Goal: Task Accomplishment & Management: Use online tool/utility

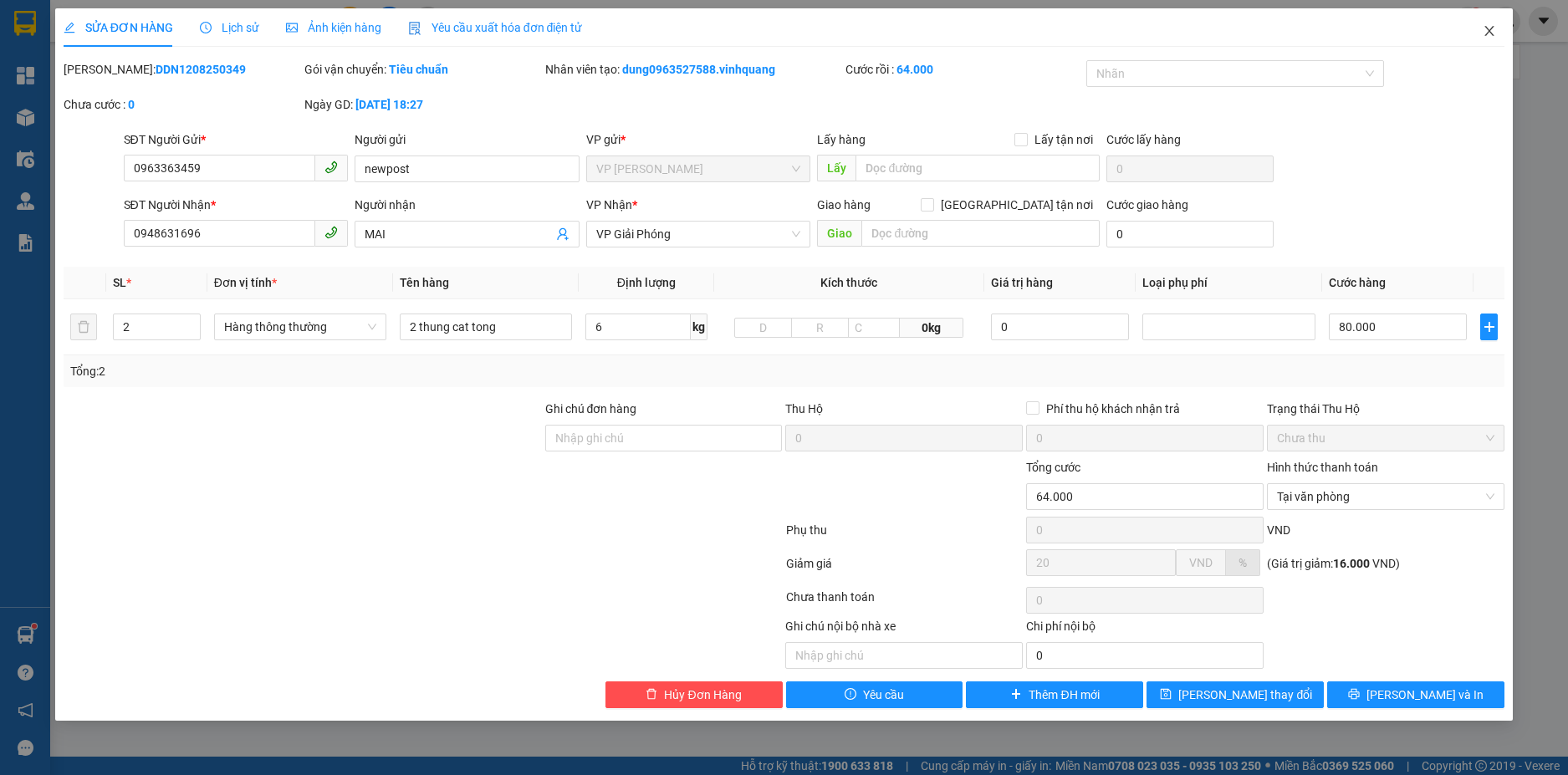
click at [1488, 32] on icon "close" at bounding box center [1489, 31] width 14 height 14
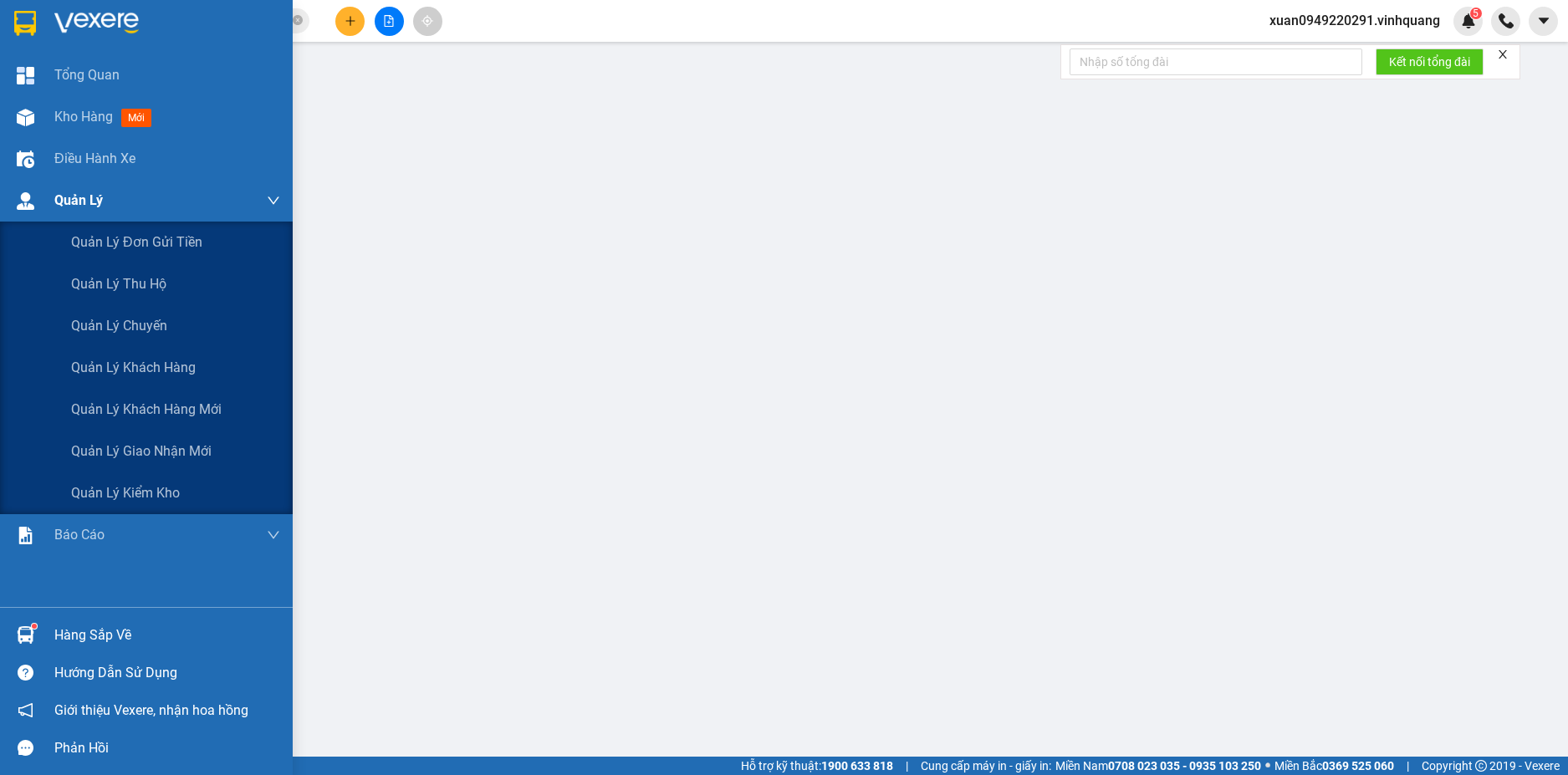
click at [77, 203] on span "Quản Lý" at bounding box center [78, 200] width 49 height 21
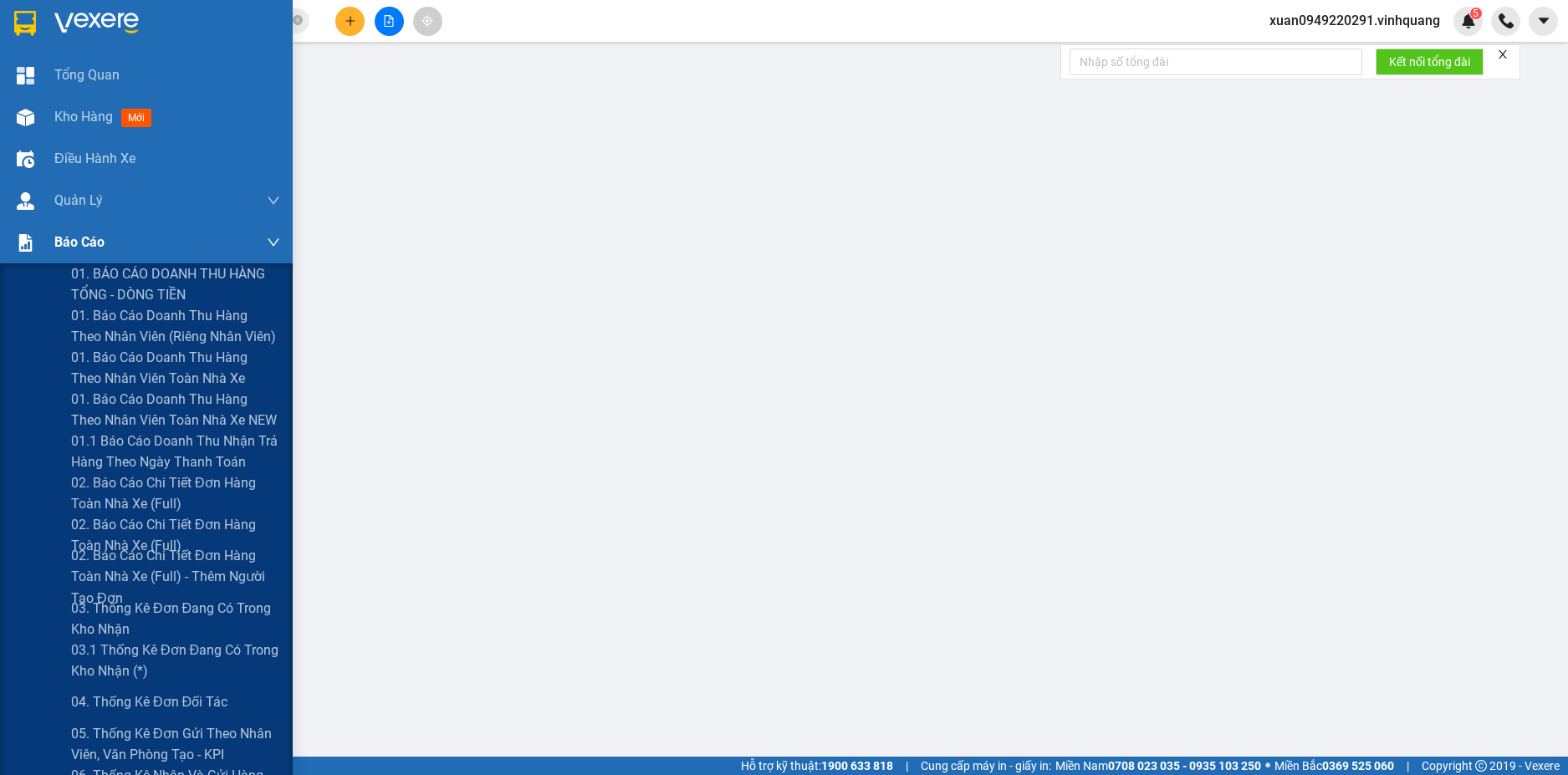
click at [84, 244] on span "Báo cáo" at bounding box center [79, 242] width 50 height 21
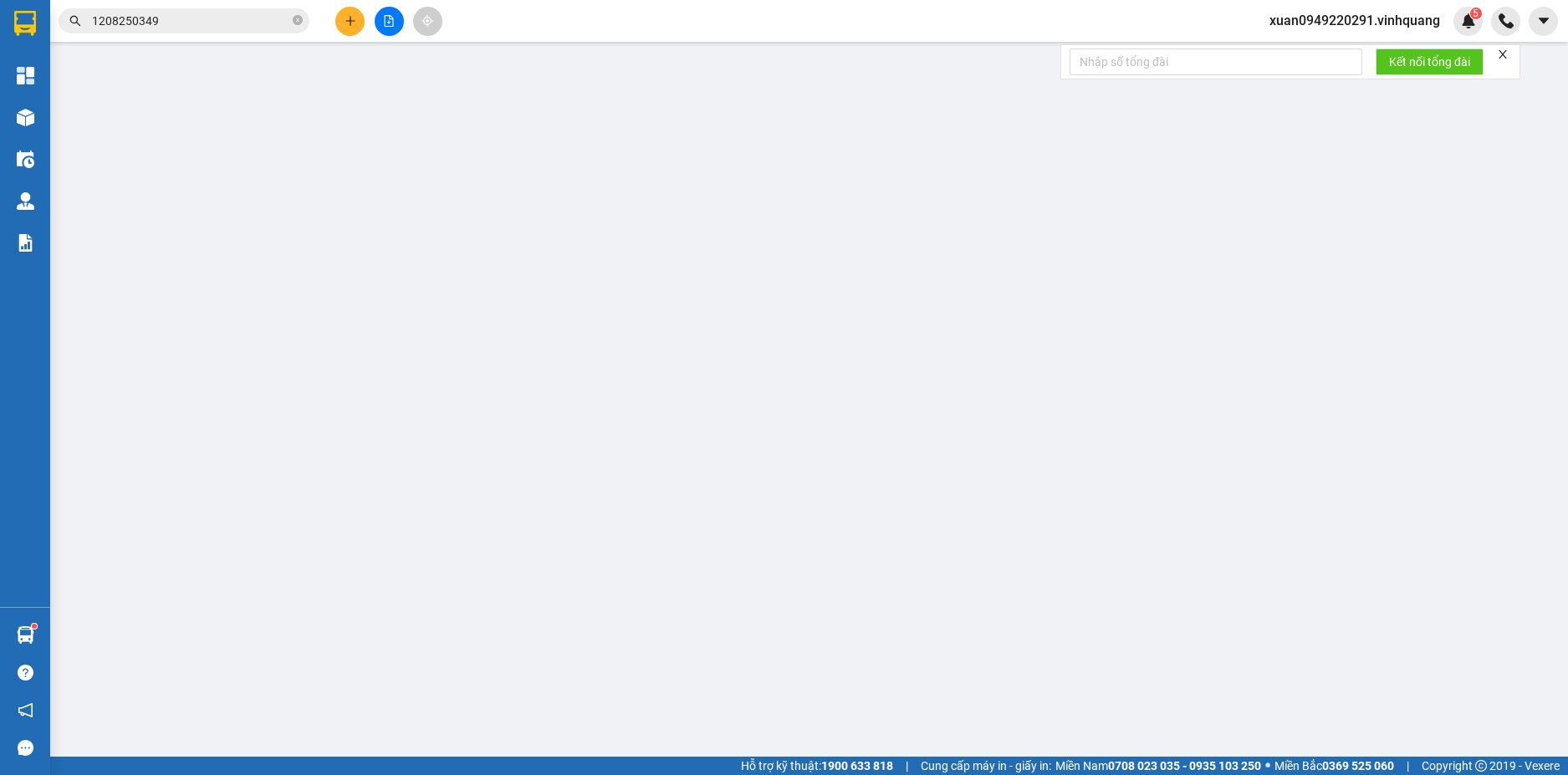
click at [199, 20] on input "1208250349" at bounding box center [190, 21] width 198 height 18
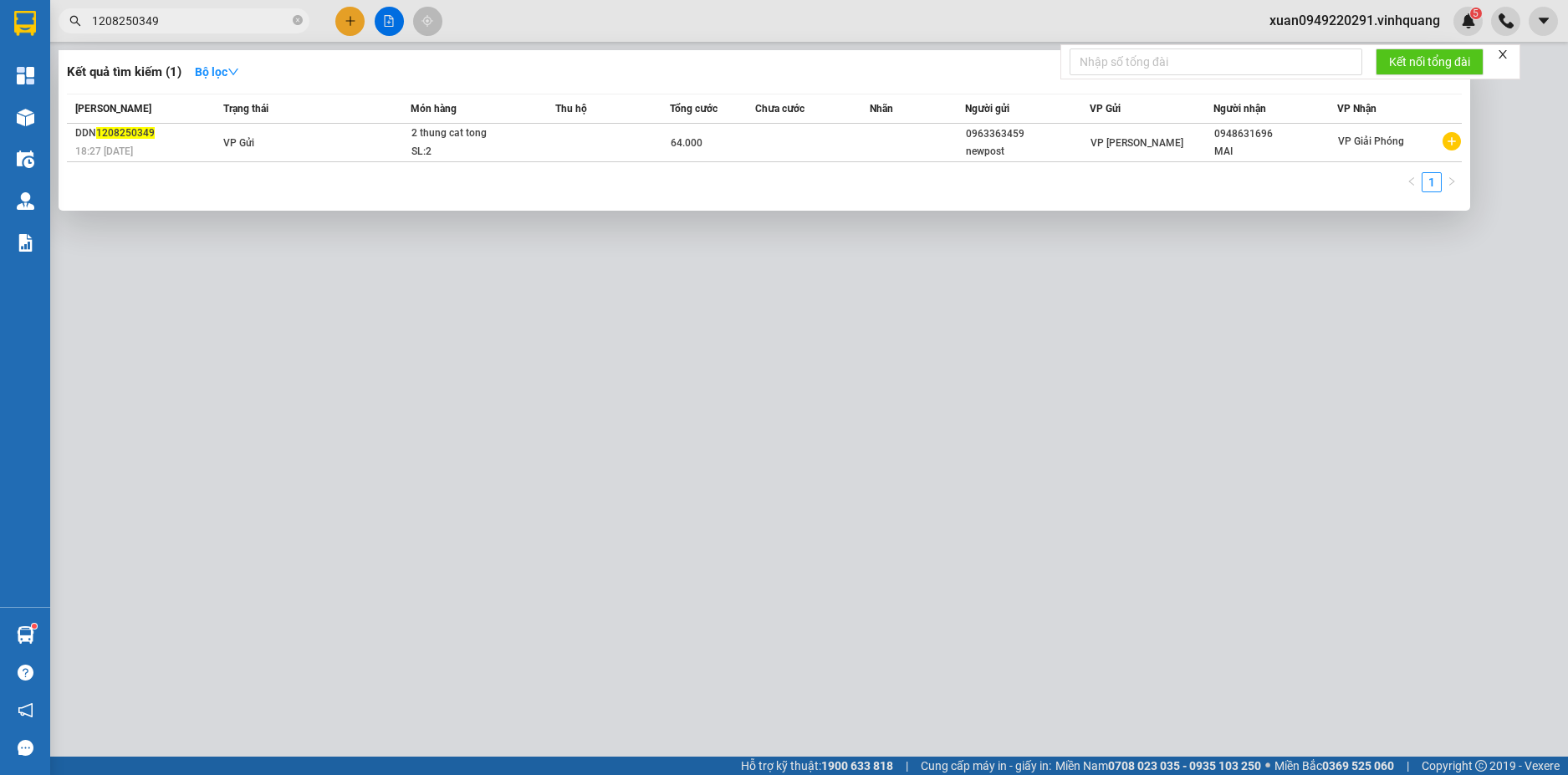
drag, startPoint x: 187, startPoint y: 19, endPoint x: 61, endPoint y: 15, distance: 126.1
click at [61, 15] on span "1208250349" at bounding box center [183, 21] width 251 height 25
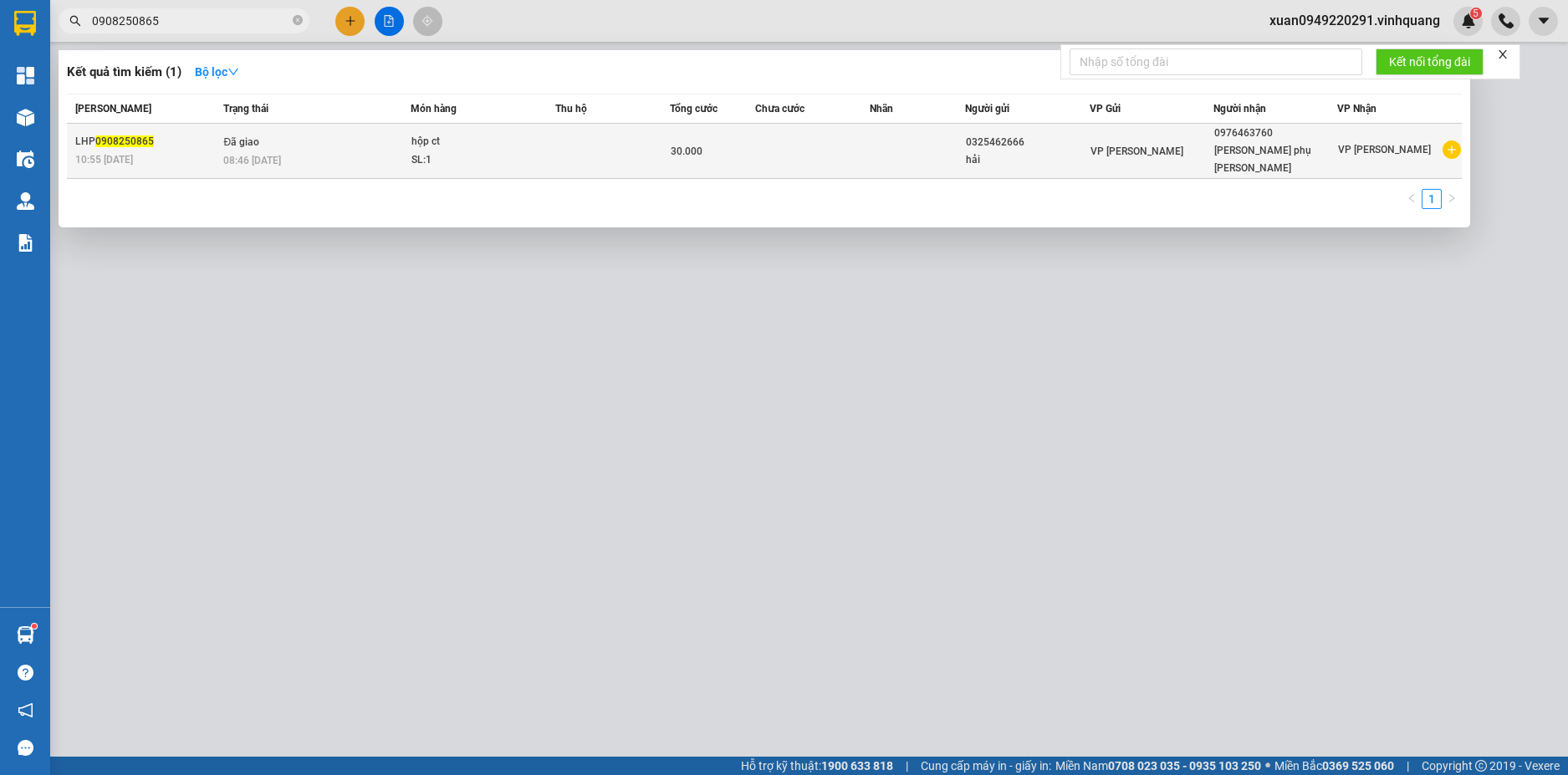
type input "0908250865"
click at [300, 151] on div "08:46 [DATE]" at bounding box center [316, 160] width 186 height 18
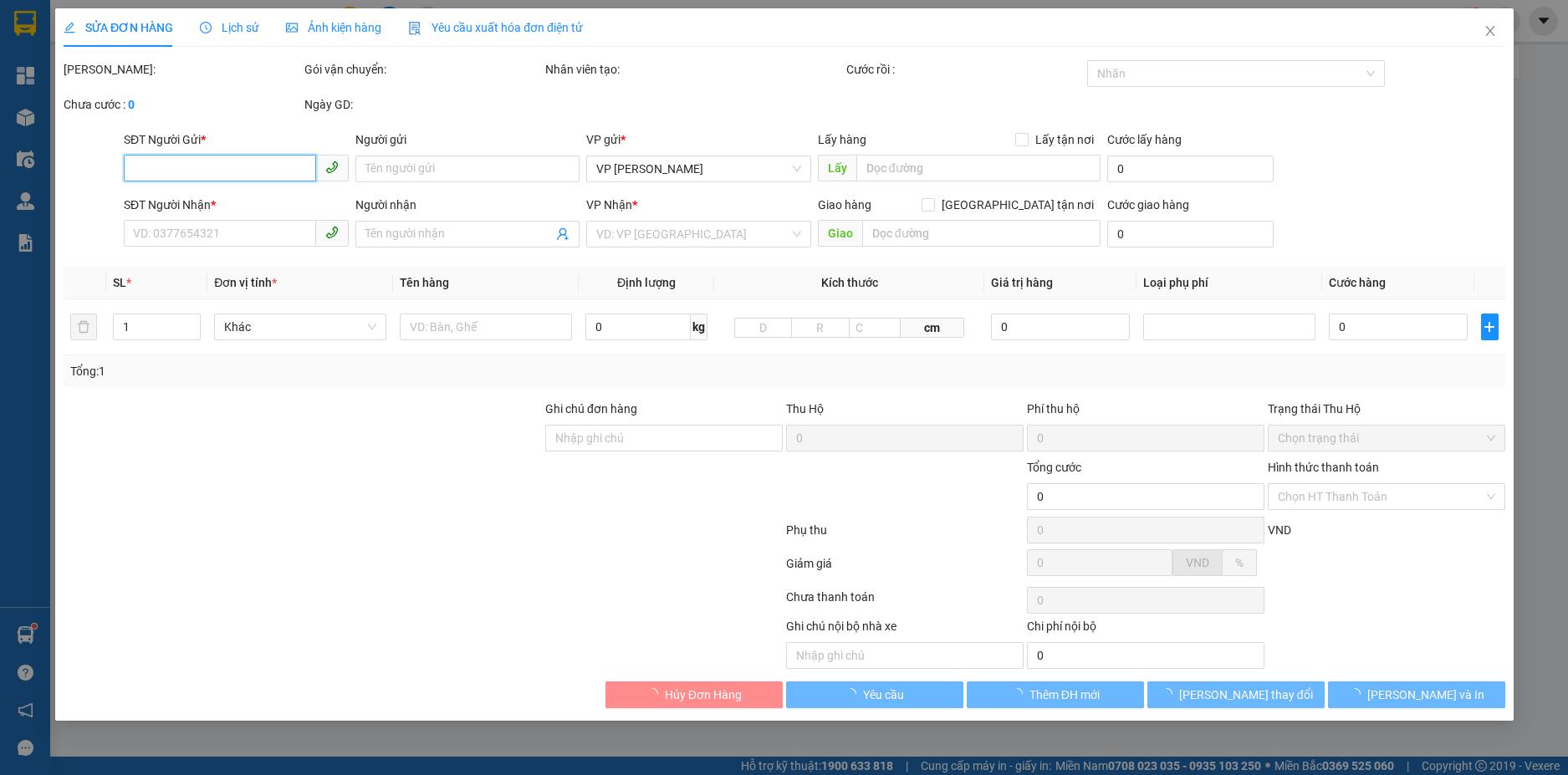
type input "0325462666"
type input "hải"
type input "0976463760"
type input "[PERSON_NAME] phụ [PERSON_NAME]"
type input "30.000"
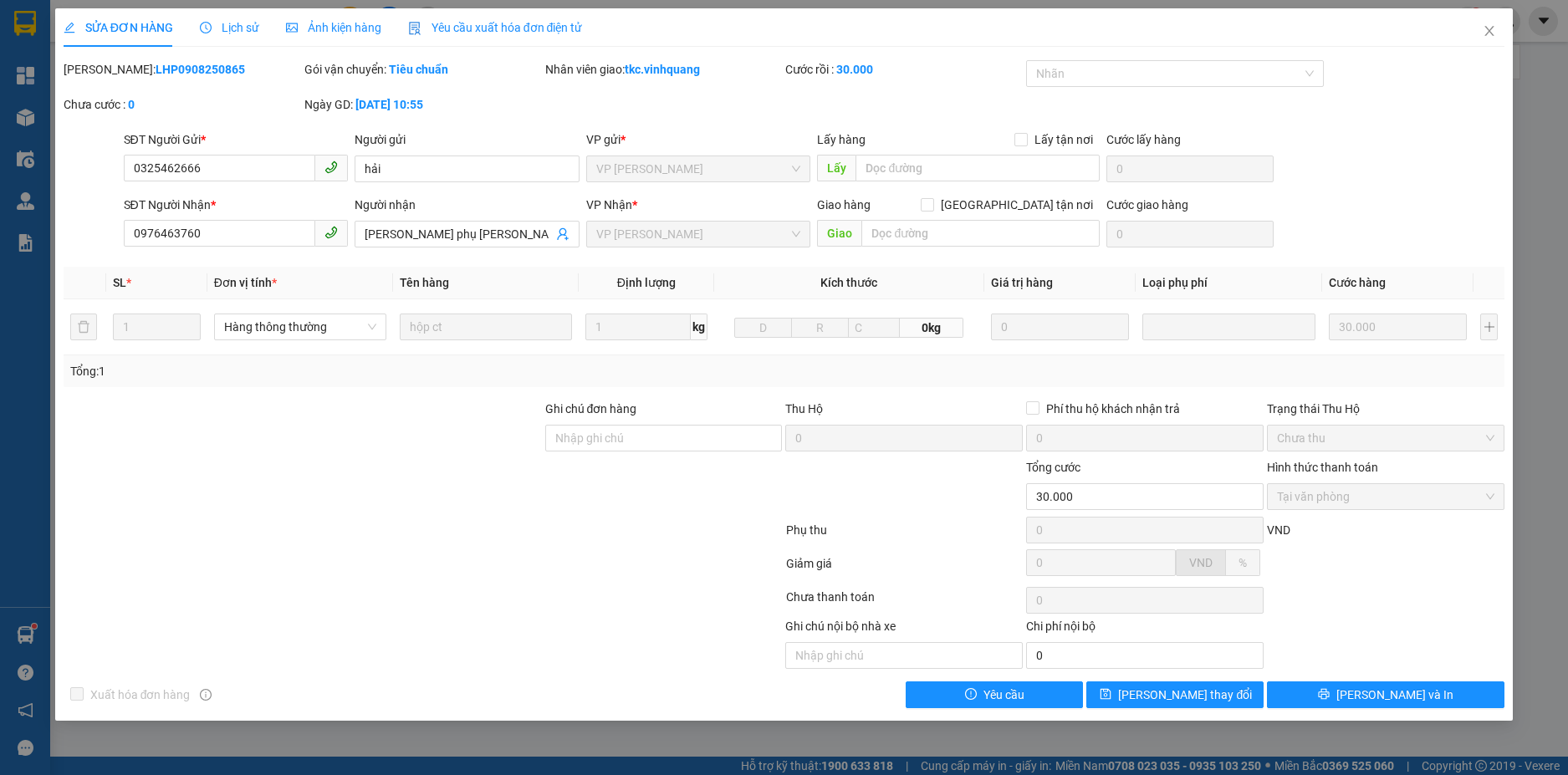
click at [235, 29] on span "Lịch sử" at bounding box center [229, 27] width 59 height 14
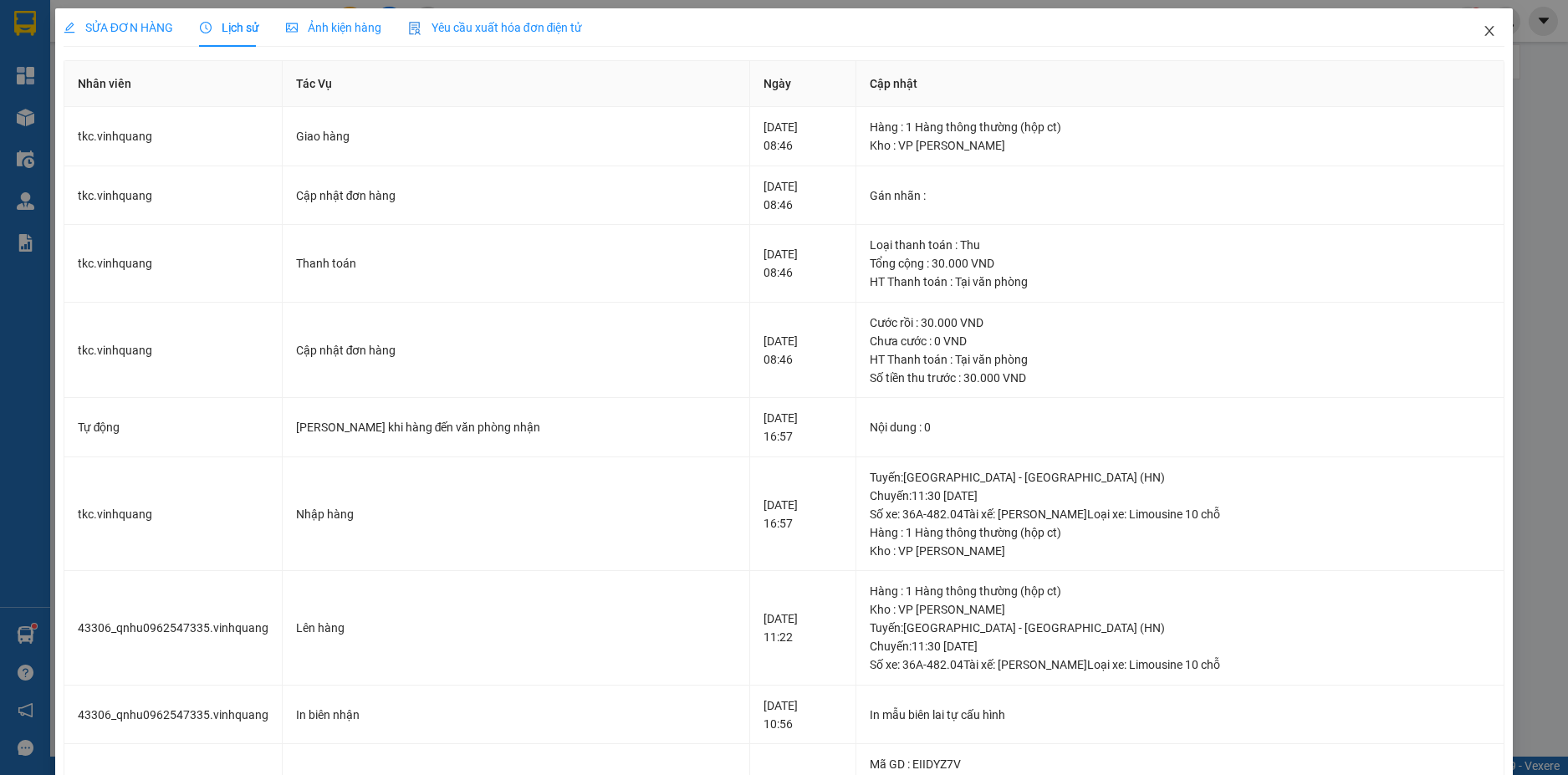
click at [1482, 33] on icon "close" at bounding box center [1489, 31] width 14 height 14
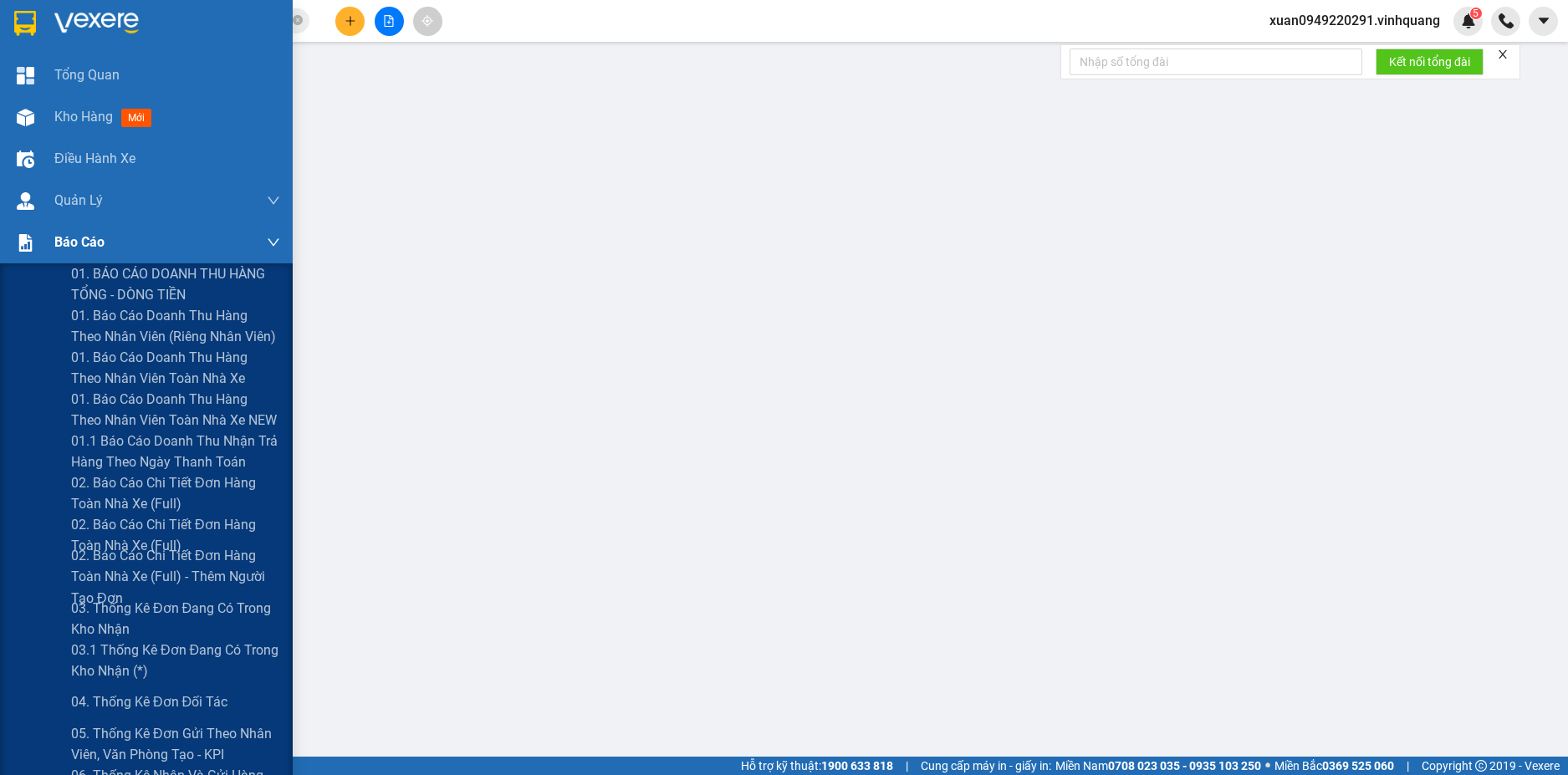
click at [69, 242] on span "Báo cáo" at bounding box center [79, 242] width 50 height 21
click at [70, 240] on span "Báo cáo" at bounding box center [79, 242] width 50 height 21
